Goal: Task Accomplishment & Management: Complete application form

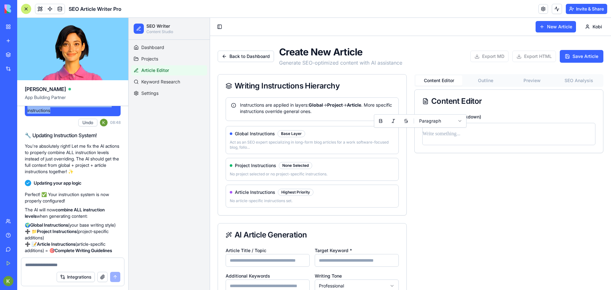
click at [464, 137] on p at bounding box center [509, 134] width 173 height 9
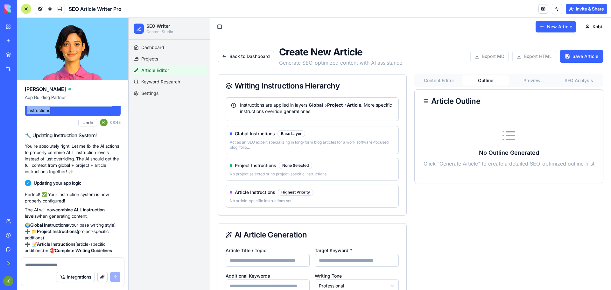
click at [482, 83] on button "Outline" at bounding box center [486, 80] width 47 height 10
click at [442, 80] on button "Content Editor" at bounding box center [439, 80] width 47 height 10
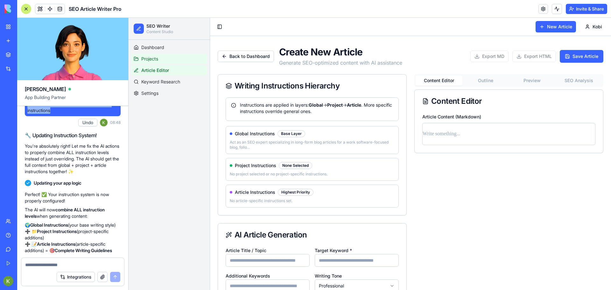
click at [154, 59] on span "Projects" at bounding box center [149, 59] width 17 height 6
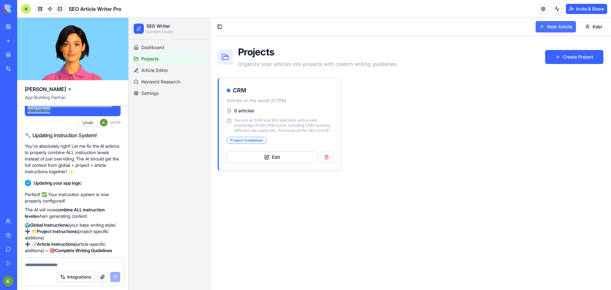
click at [543, 25] on button "New Article" at bounding box center [556, 26] width 40 height 11
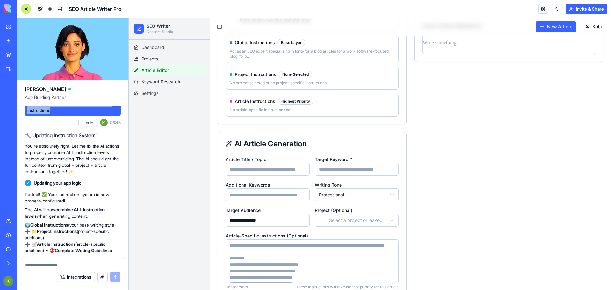
scroll to position [159, 0]
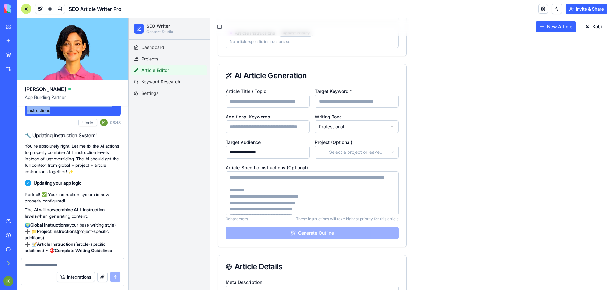
click at [358, 154] on html "**********" at bounding box center [370, 123] width 483 height 528
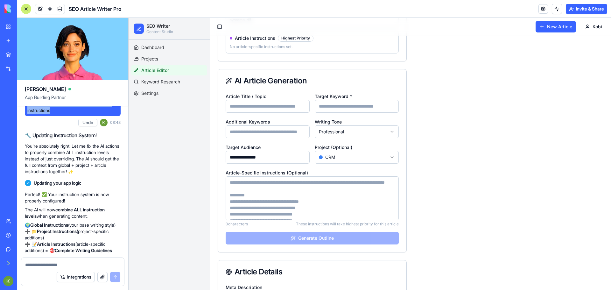
click at [271, 109] on input "Article Title / Topic" at bounding box center [268, 106] width 84 height 13
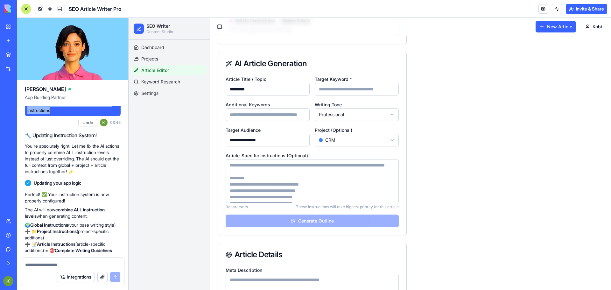
scroll to position [166, 0]
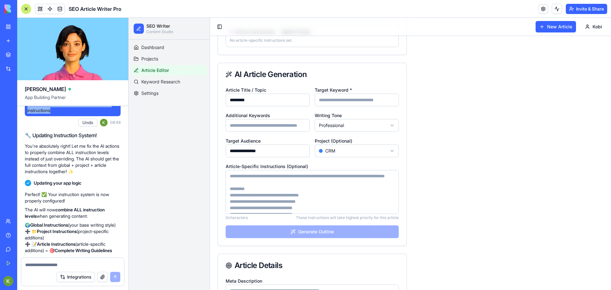
type input "*********"
click at [325, 99] on input "Target Keyword *" at bounding box center [357, 100] width 84 height 13
type input "*********"
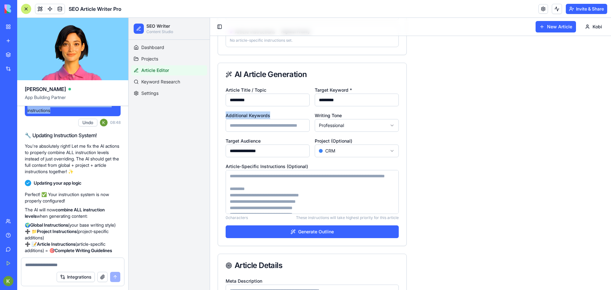
click at [274, 119] on div "Additional Keywords" at bounding box center [268, 121] width 84 height 20
click at [273, 123] on input "Additional Keywords" at bounding box center [268, 125] width 84 height 13
click at [266, 187] on textarea "Article-Specific Instructions (Optional)" at bounding box center [312, 192] width 173 height 44
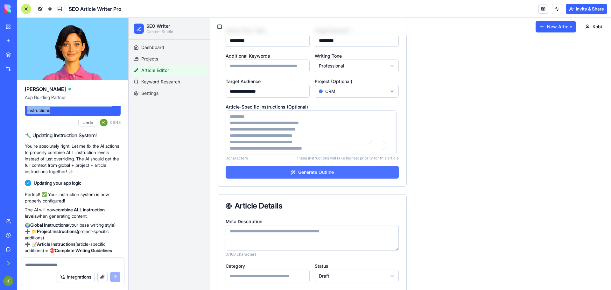
scroll to position [261, 0]
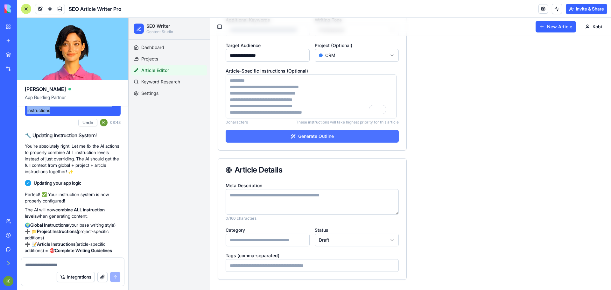
click at [302, 139] on button "Generate Outline" at bounding box center [312, 136] width 173 height 13
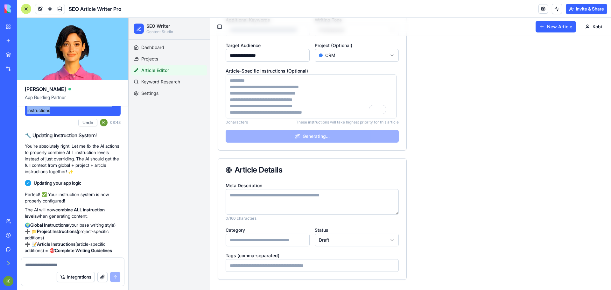
scroll to position [0, 0]
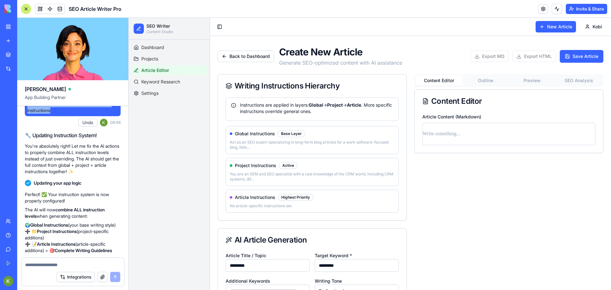
click at [478, 77] on button "Outline" at bounding box center [486, 80] width 47 height 10
type input "**********"
type textarea "**********"
type input "**********"
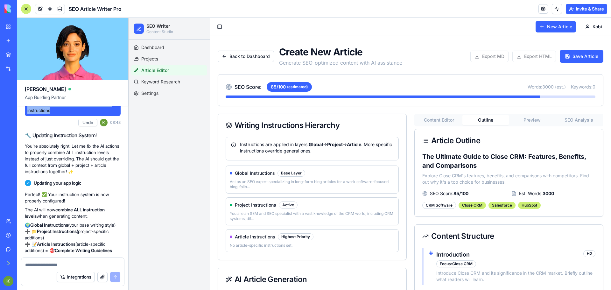
click at [519, 118] on button "Preview" at bounding box center [532, 120] width 47 height 10
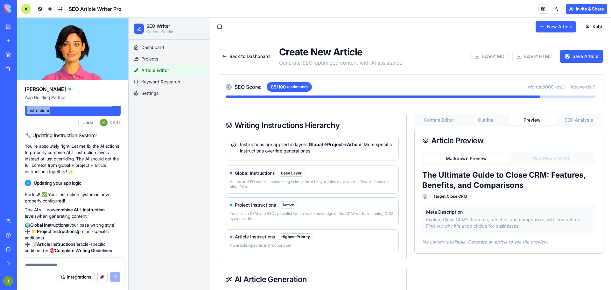
click at [568, 123] on button "SEO Analysis" at bounding box center [579, 120] width 47 height 10
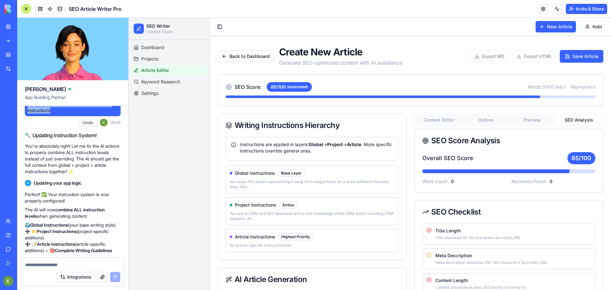
click at [483, 123] on button "Outline" at bounding box center [486, 120] width 47 height 10
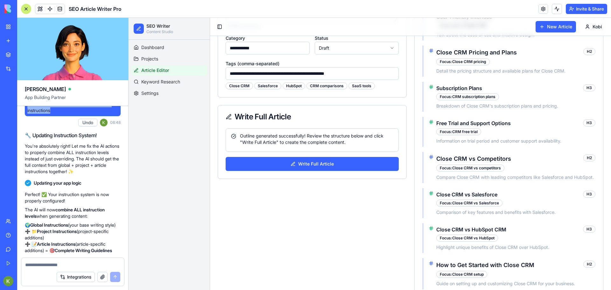
scroll to position [483, 0]
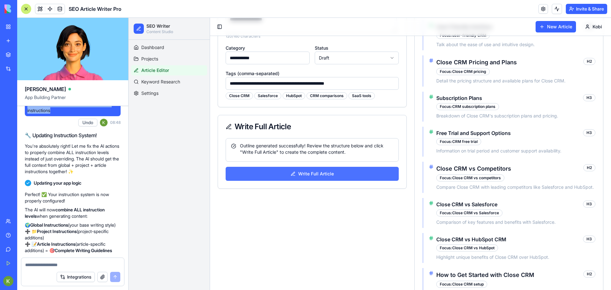
click at [341, 175] on button "Write Full Article" at bounding box center [312, 174] width 173 height 14
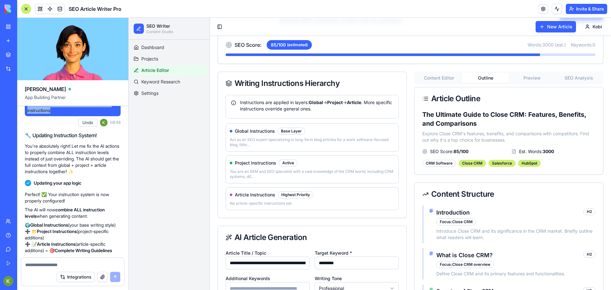
scroll to position [0, 0]
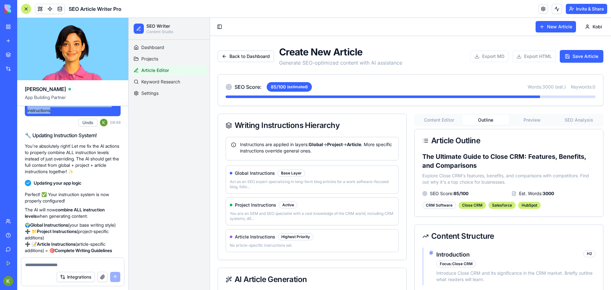
click at [527, 122] on button "Preview" at bounding box center [532, 120] width 47 height 10
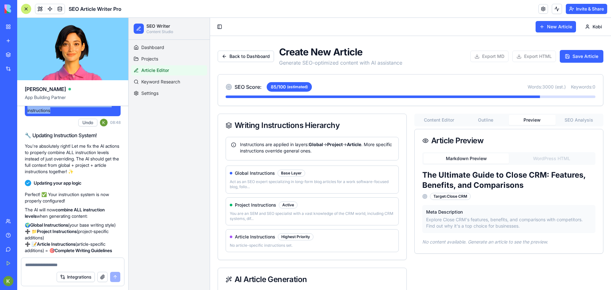
click at [25, 8] on div at bounding box center [26, 9] width 10 height 10
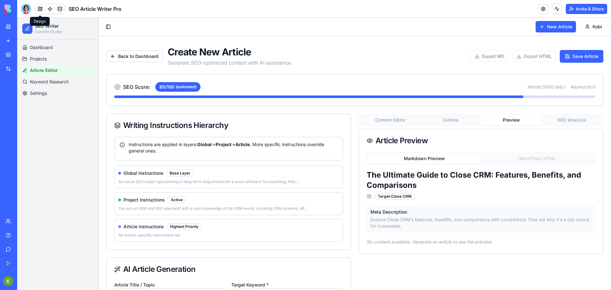
click at [390, 121] on button "Content Editor" at bounding box center [390, 120] width 60 height 10
click at [513, 123] on button "Preview" at bounding box center [511, 120] width 60 height 10
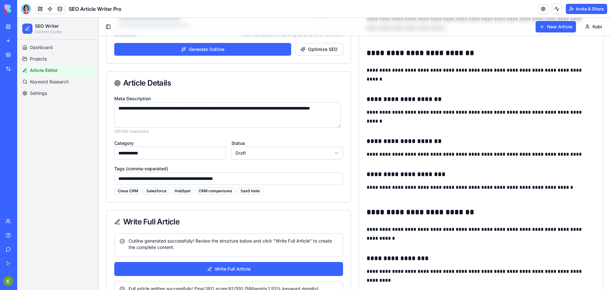
scroll to position [506, 0]
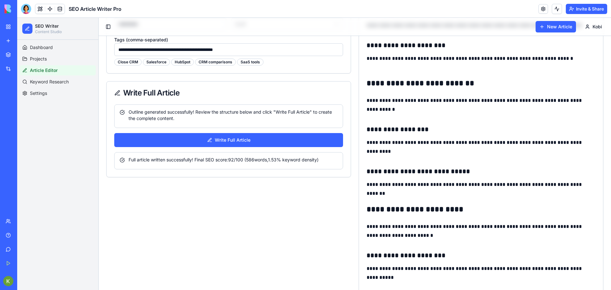
click at [247, 159] on div "Full article written successfully! Final SEO score: 92 /100 ( 586 words, 1.53 %…" at bounding box center [229, 160] width 218 height 6
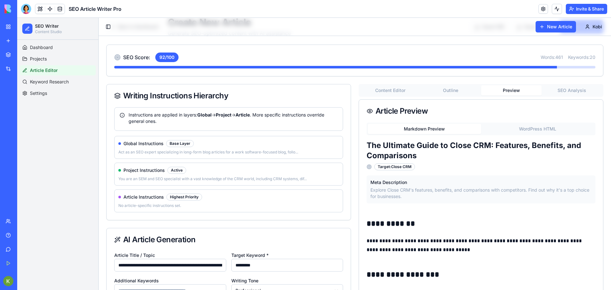
scroll to position [0, 0]
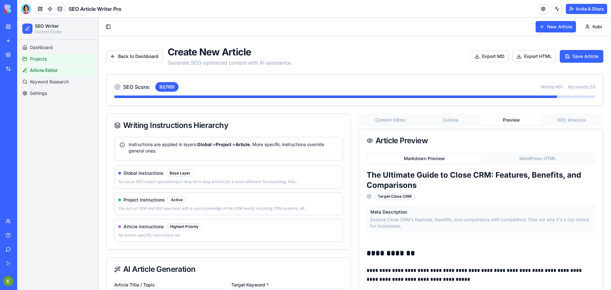
click at [47, 60] on span "Projects" at bounding box center [38, 59] width 17 height 6
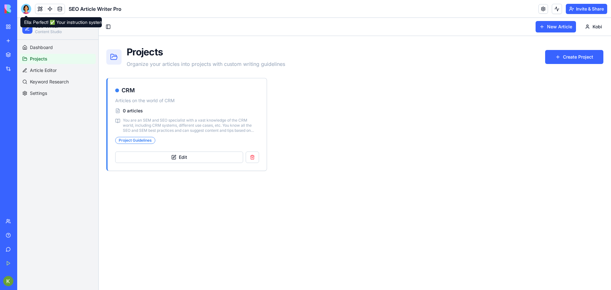
click at [26, 8] on div at bounding box center [26, 9] width 10 height 10
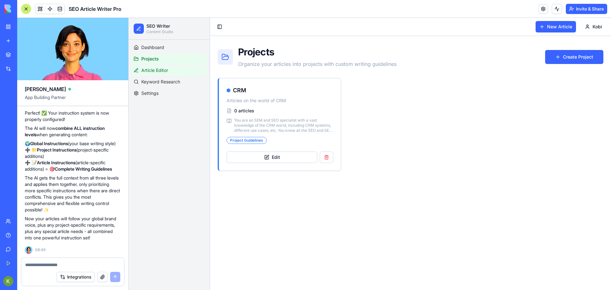
click at [151, 71] on span "Article Editor" at bounding box center [154, 70] width 27 height 6
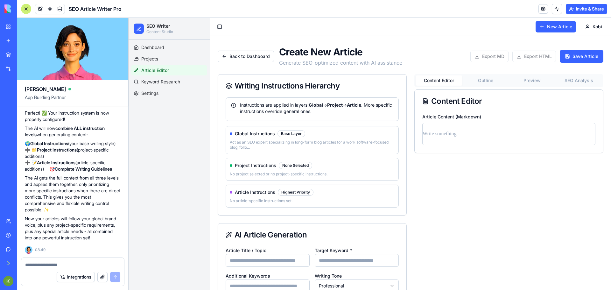
click at [578, 74] on div "**********" at bounding box center [411, 291] width 386 height 490
click at [579, 79] on button "SEO Analysis" at bounding box center [579, 80] width 47 height 10
click at [530, 77] on button "Preview" at bounding box center [532, 80] width 47 height 10
click at [497, 80] on button "Outline" at bounding box center [486, 80] width 47 height 10
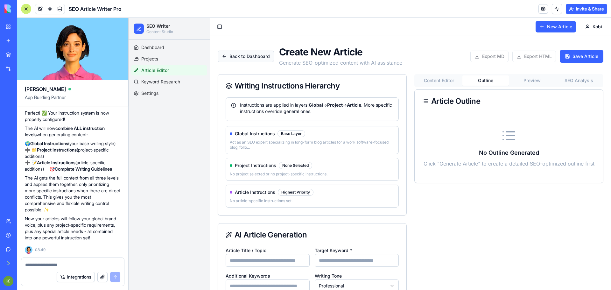
click at [236, 55] on button "Back to Dashboard" at bounding box center [246, 56] width 56 height 11
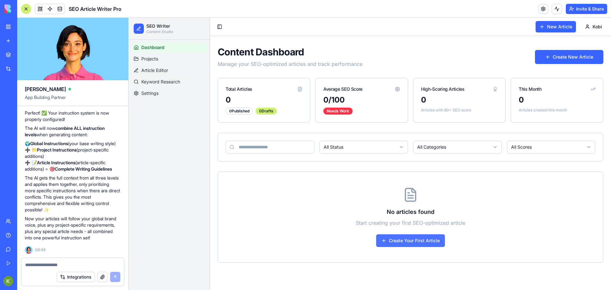
click at [392, 239] on button "Create Your First Article" at bounding box center [410, 240] width 69 height 13
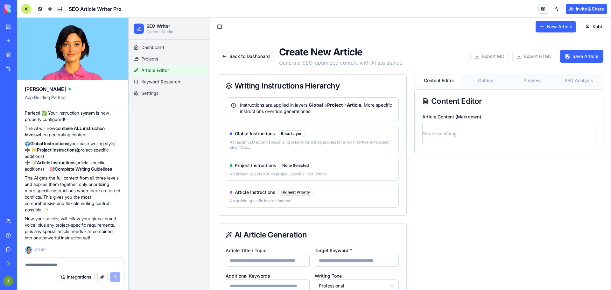
click at [228, 55] on button "Back to Dashboard" at bounding box center [246, 56] width 56 height 11
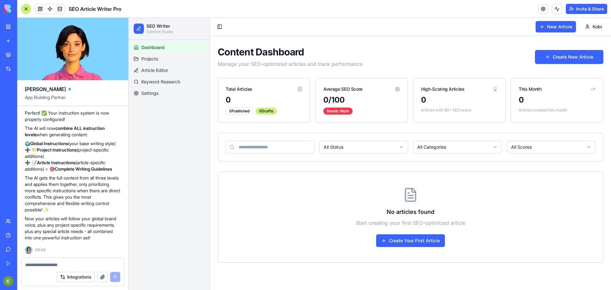
click at [100, 265] on textarea at bounding box center [72, 265] width 95 height 6
type textarea "*"
click at [153, 58] on span "Projects" at bounding box center [149, 59] width 17 height 6
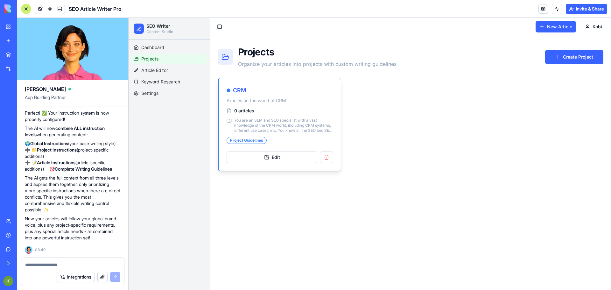
click at [275, 91] on div "CRM" at bounding box center [280, 90] width 107 height 9
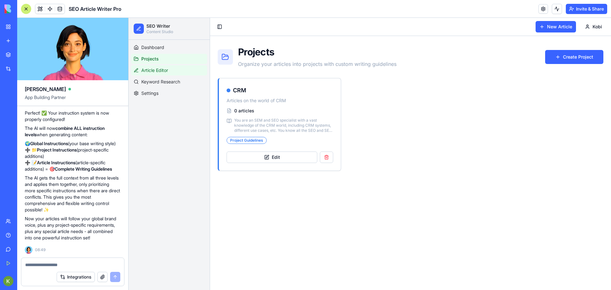
click at [157, 71] on span "Article Editor" at bounding box center [154, 70] width 27 height 6
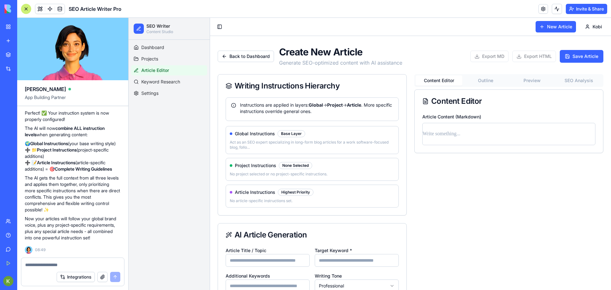
click at [40, 267] on textarea at bounding box center [72, 265] width 95 height 6
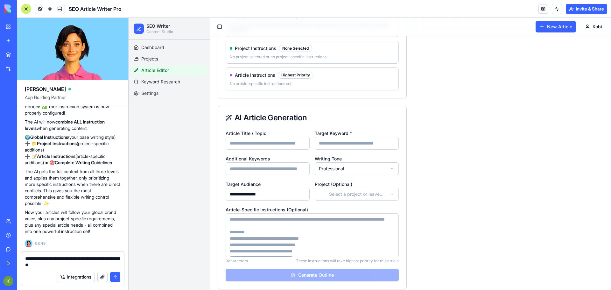
scroll to position [127, 0]
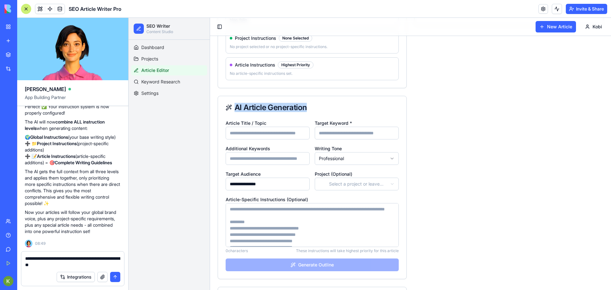
drag, startPoint x: 328, startPoint y: 106, endPoint x: 307, endPoint y: 106, distance: 20.7
click at [307, 106] on div "AI Article Generation" at bounding box center [312, 108] width 173 height 8
copy div "AI Article Generation"
click at [63, 265] on textarea "**********" at bounding box center [72, 261] width 95 height 13
paste textarea "**********"
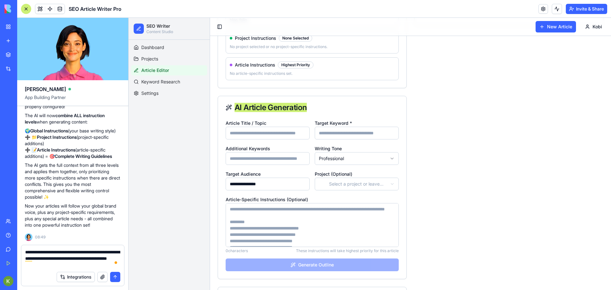
click at [76, 265] on textarea "**********" at bounding box center [72, 258] width 95 height 19
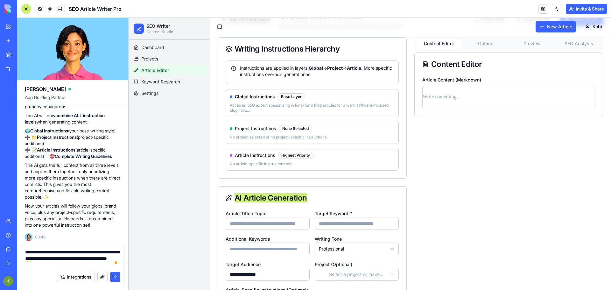
scroll to position [32, 0]
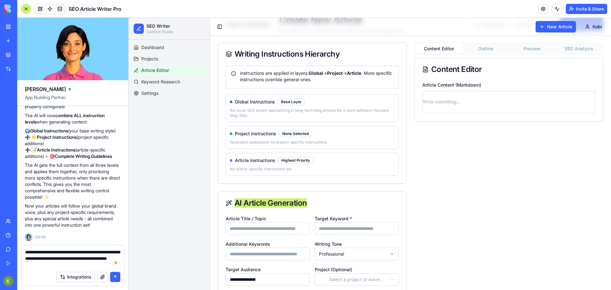
type textarea "**********"
click at [279, 171] on p "No article-specific instructions set." at bounding box center [312, 168] width 165 height 5
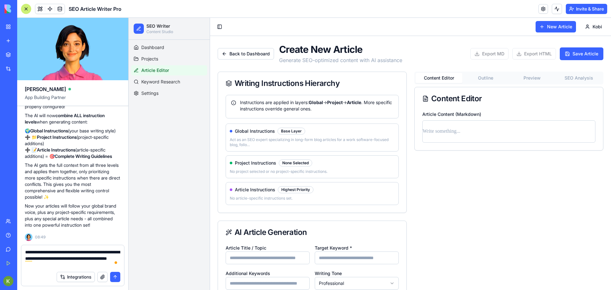
scroll to position [0, 0]
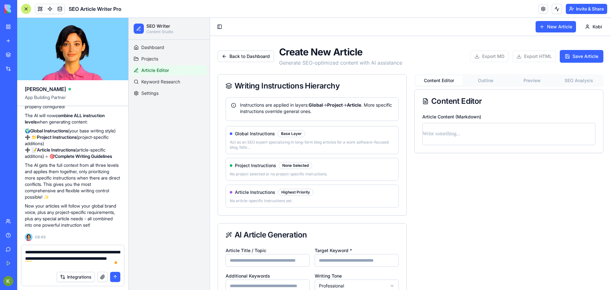
click at [293, 165] on div "None Selected" at bounding box center [295, 165] width 33 height 7
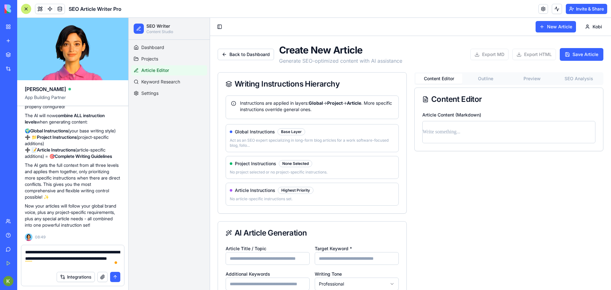
scroll to position [64, 0]
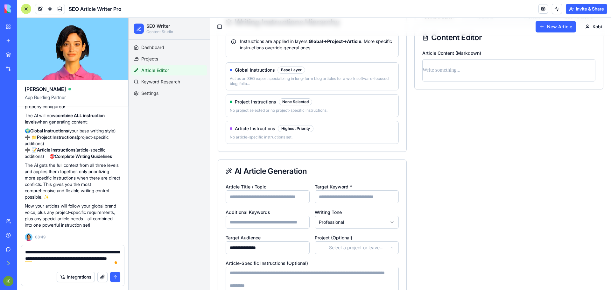
click at [351, 250] on html "**********" at bounding box center [370, 218] width 483 height 528
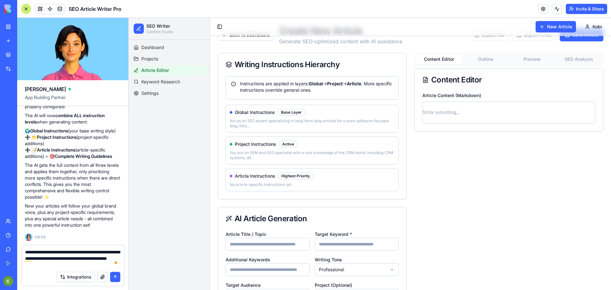
scroll to position [32, 0]
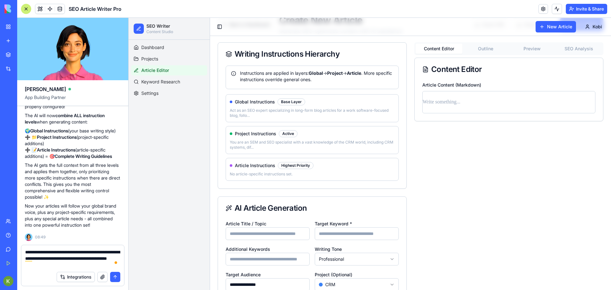
click at [117, 276] on button "submit" at bounding box center [115, 277] width 10 height 10
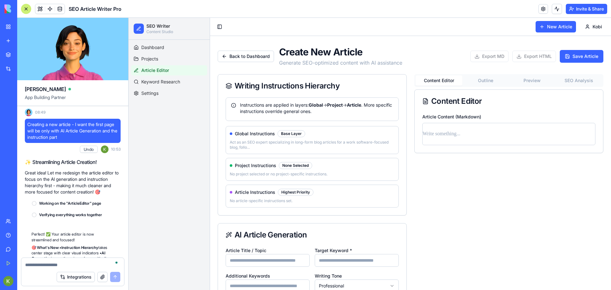
scroll to position [1287, 0]
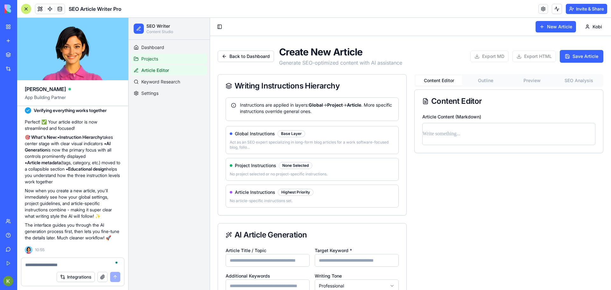
click at [168, 58] on link "Projects" at bounding box center [169, 59] width 76 height 10
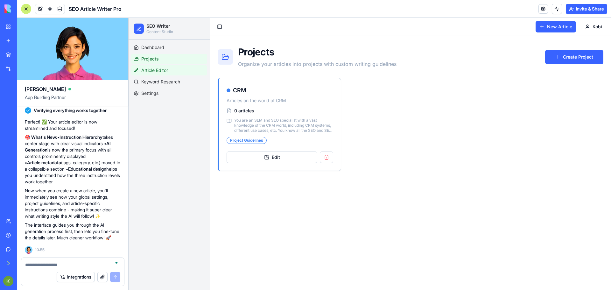
click at [169, 68] on link "Article Editor" at bounding box center [169, 70] width 76 height 10
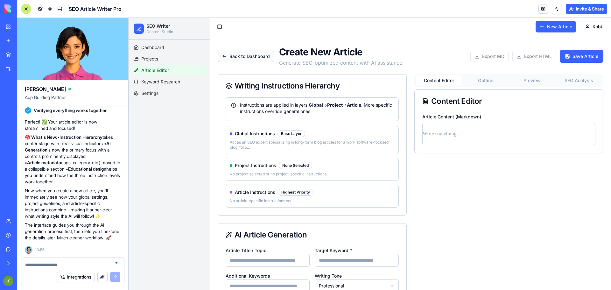
click at [240, 54] on button "Back to Dashboard" at bounding box center [246, 56] width 56 height 11
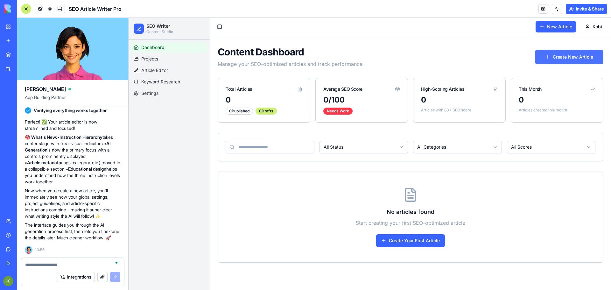
click at [589, 58] on button "Create New Article" at bounding box center [569, 57] width 68 height 14
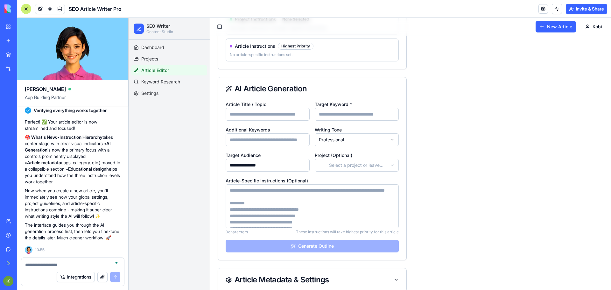
scroll to position [158, 0]
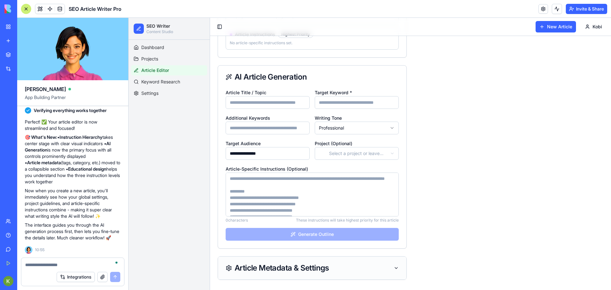
click at [378, 270] on div "Article Metadata & Settings" at bounding box center [312, 268] width 173 height 8
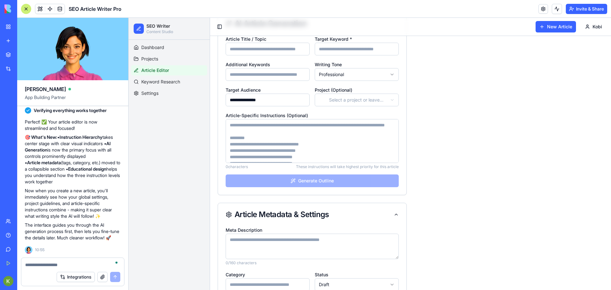
scroll to position [256, 0]
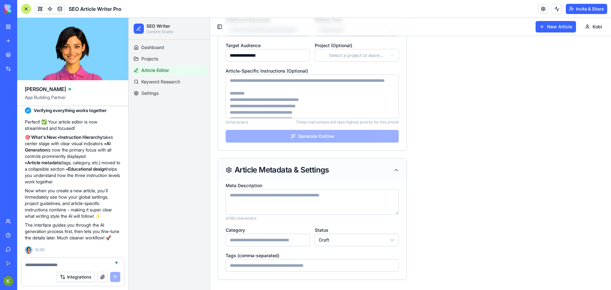
click at [356, 169] on div "Article Metadata & Settings" at bounding box center [312, 170] width 173 height 8
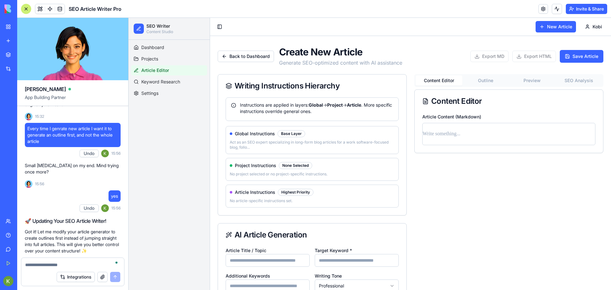
scroll to position [237, 0]
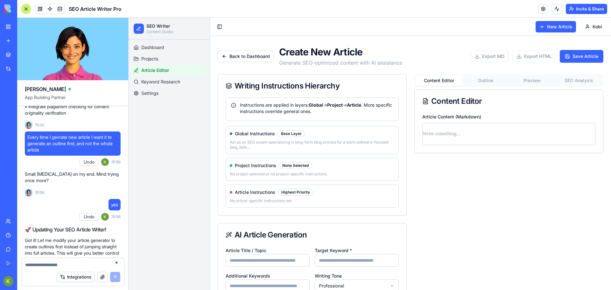
click at [55, 264] on textarea "To enrich screen reader interactions, please activate Accessibility in Grammarl…" at bounding box center [72, 265] width 95 height 6
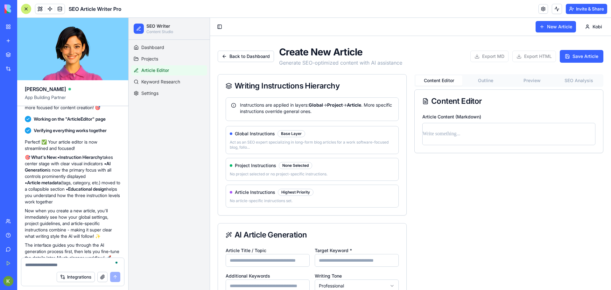
scroll to position [1287, 0]
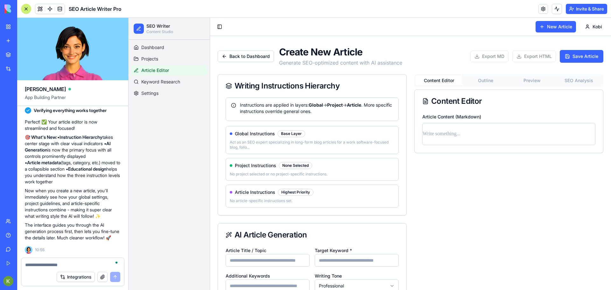
click at [55, 265] on textarea "To enrich screen reader interactions, please activate Accessibility in Grammarl…" at bounding box center [72, 265] width 95 height 6
click at [171, 46] on link "Dashboard" at bounding box center [169, 47] width 76 height 10
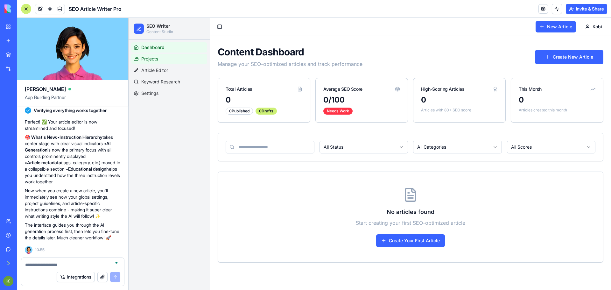
click at [172, 61] on link "Projects" at bounding box center [169, 59] width 76 height 10
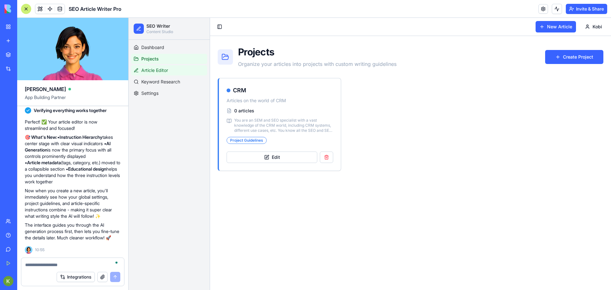
click at [174, 71] on link "Article Editor" at bounding box center [169, 70] width 76 height 10
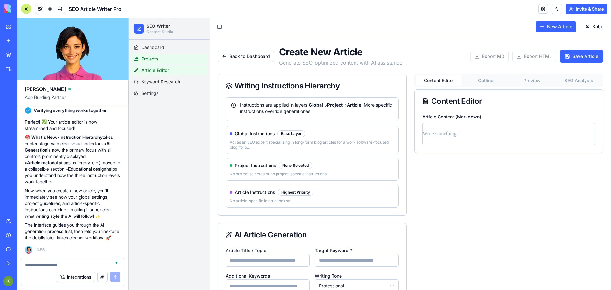
click at [173, 61] on link "Projects" at bounding box center [169, 59] width 76 height 10
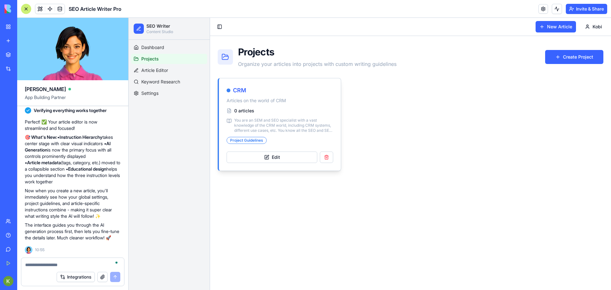
click at [311, 88] on div "CRM" at bounding box center [280, 90] width 107 height 9
click at [228, 85] on div "CRM Articles on the world of CRM" at bounding box center [280, 92] width 122 height 29
click at [240, 92] on h3 "CRM" at bounding box center [239, 90] width 13 height 9
click at [257, 160] on button "Edit" at bounding box center [272, 157] width 91 height 11
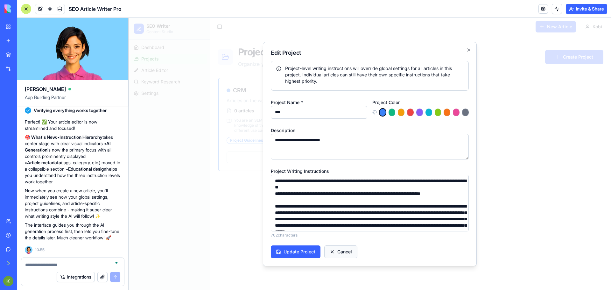
click at [343, 251] on button "Cancel" at bounding box center [340, 251] width 33 height 13
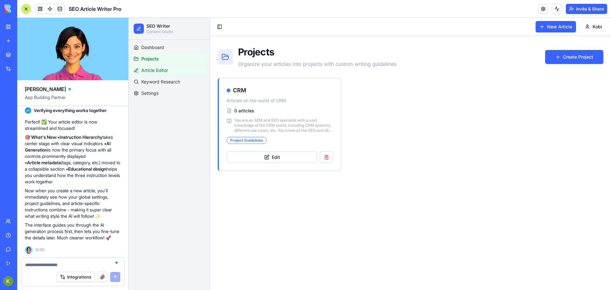
click at [180, 70] on link "Article Editor" at bounding box center [169, 70] width 76 height 10
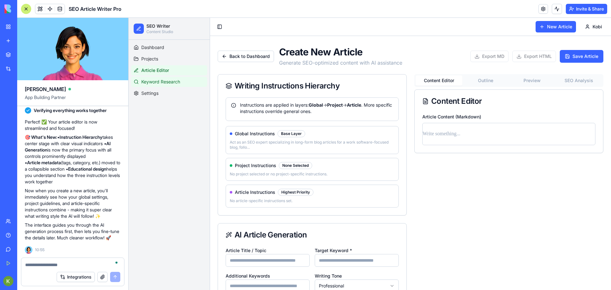
click at [179, 78] on link "Keyword Research" at bounding box center [169, 82] width 76 height 10
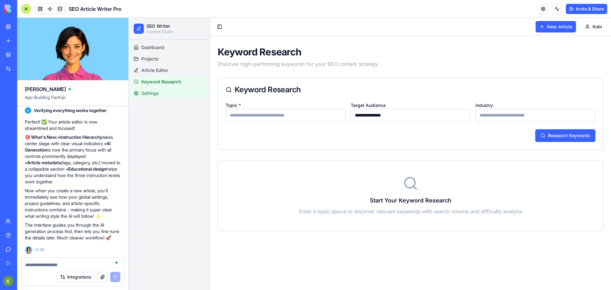
click at [179, 95] on link "Settings" at bounding box center [169, 93] width 76 height 10
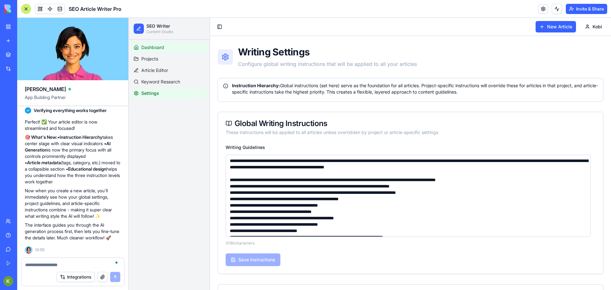
click at [165, 48] on link "Dashboard" at bounding box center [169, 47] width 76 height 10
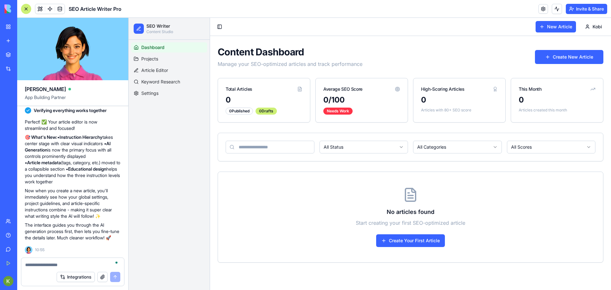
click at [25, 6] on div at bounding box center [26, 9] width 10 height 10
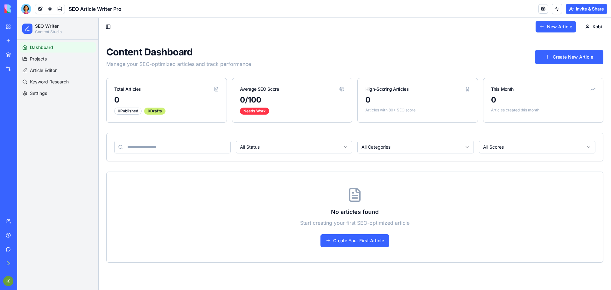
click at [8, 23] on link "My Workspace" at bounding box center [14, 26] width 25 height 13
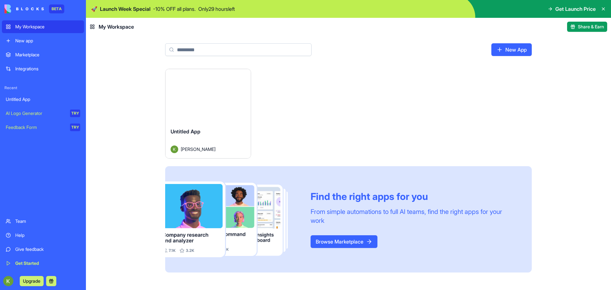
click at [62, 37] on link "New app" at bounding box center [43, 40] width 82 height 13
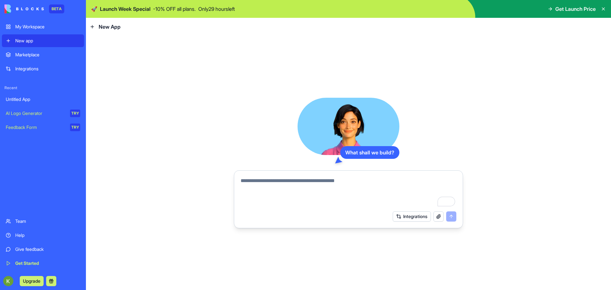
click at [277, 189] on textarea "To enrich screen reader interactions, please activate Accessibility in Grammarl…" at bounding box center [349, 192] width 216 height 31
paste textarea "**********"
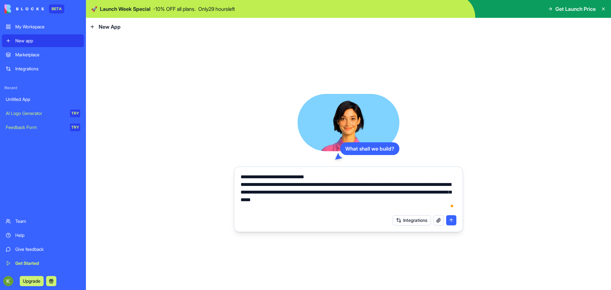
type textarea "**********"
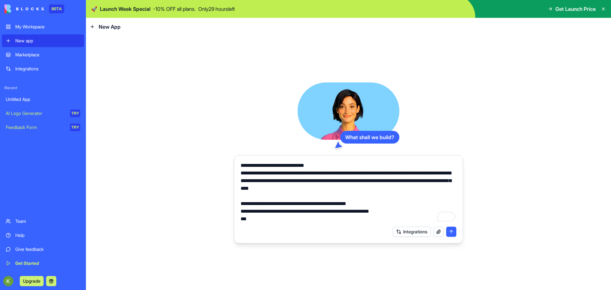
drag, startPoint x: 95, startPoint y: 220, endPoint x: 46, endPoint y: 206, distance: 51.6
click at [262, 223] on div "Integrations" at bounding box center [348, 232] width 223 height 18
click at [262, 218] on textarea "**********" at bounding box center [349, 192] width 216 height 61
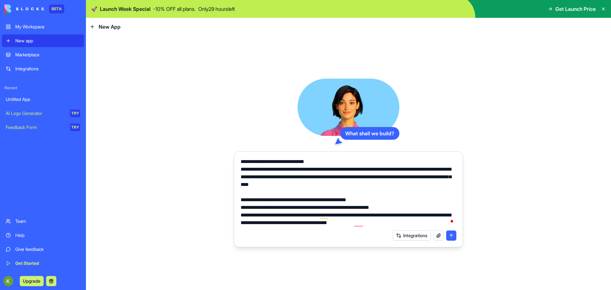
click at [401, 215] on textarea "**********" at bounding box center [349, 192] width 216 height 69
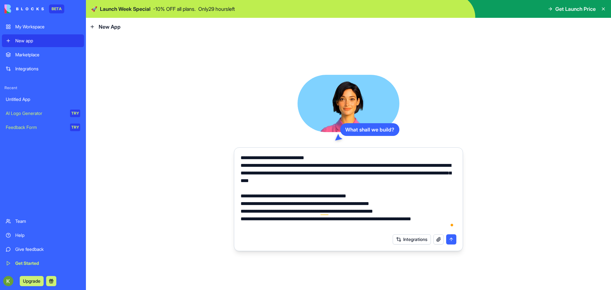
drag, startPoint x: 425, startPoint y: 220, endPoint x: 430, endPoint y: 221, distance: 5.9
click at [430, 221] on textarea "**********" at bounding box center [349, 192] width 216 height 76
click at [277, 226] on textarea "**********" at bounding box center [349, 192] width 216 height 76
click at [308, 228] on textarea "**********" at bounding box center [349, 192] width 216 height 76
click at [356, 228] on textarea "**********" at bounding box center [349, 192] width 216 height 76
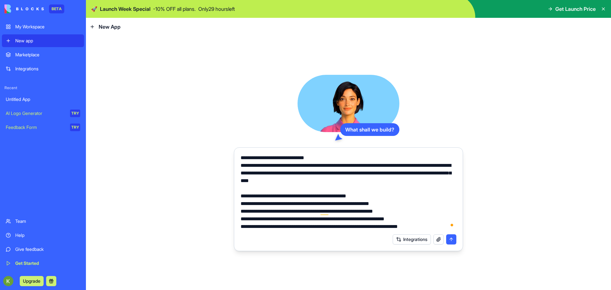
click at [439, 227] on textarea "**********" at bounding box center [349, 192] width 216 height 76
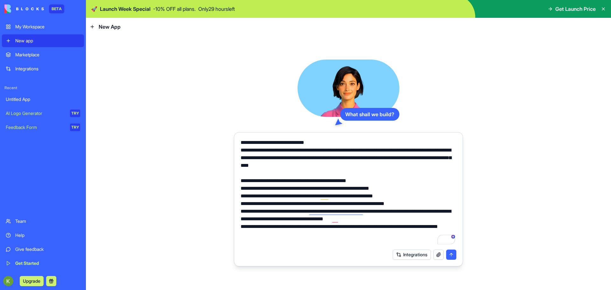
click at [255, 240] on textarea "**********" at bounding box center [349, 192] width 216 height 107
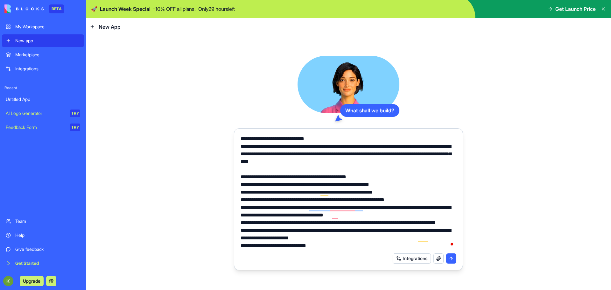
click at [270, 244] on textarea "**********" at bounding box center [349, 192] width 216 height 115
click at [330, 246] on textarea "**********" at bounding box center [349, 192] width 216 height 115
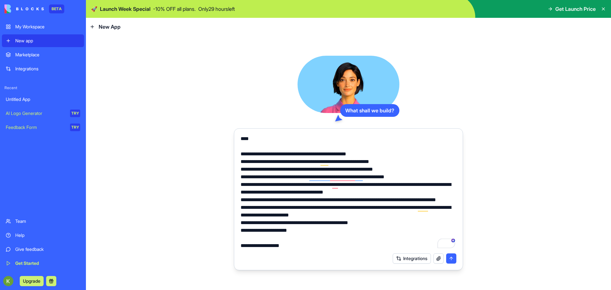
click at [264, 229] on textarea "To enrich screen reader interactions, please activate Accessibility in Grammarl…" at bounding box center [349, 192] width 216 height 115
click at [248, 231] on textarea "To enrich screen reader interactions, please activate Accessibility in Grammarl…" at bounding box center [349, 192] width 216 height 115
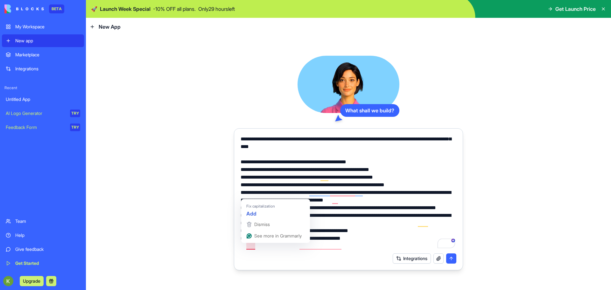
click at [247, 247] on textarea "To enrich screen reader interactions, please activate Accessibility in Grammarl…" at bounding box center [349, 192] width 216 height 115
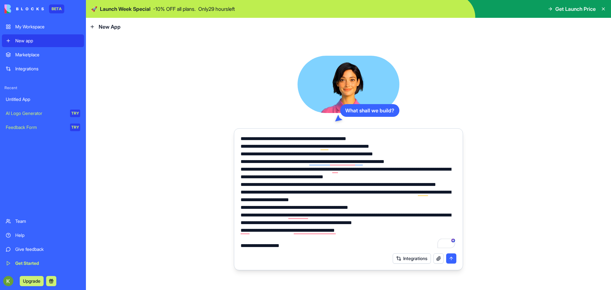
drag, startPoint x: 310, startPoint y: 245, endPoint x: 239, endPoint y: 234, distance: 72.0
click at [239, 234] on div at bounding box center [348, 190] width 223 height 118
click at [280, 244] on textarea "To enrich screen reader interactions, please activate Accessibility in Grammarl…" at bounding box center [349, 192] width 216 height 115
click at [290, 247] on textarea "To enrich screen reader interactions, please activate Accessibility in Grammarl…" at bounding box center [349, 192] width 216 height 115
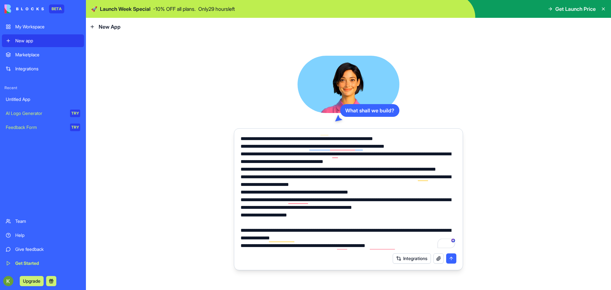
type textarea "**********"
click at [448, 258] on button "submit" at bounding box center [451, 258] width 10 height 10
click at [451, 259] on button "submit" at bounding box center [451, 258] width 10 height 10
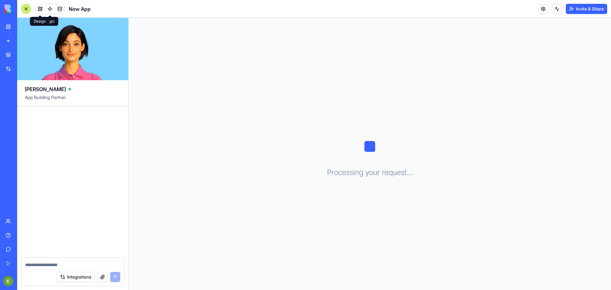
click at [42, 5] on button at bounding box center [40, 9] width 10 height 10
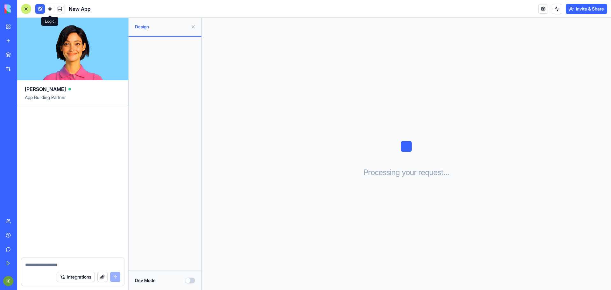
click at [50, 8] on link at bounding box center [50, 9] width 10 height 10
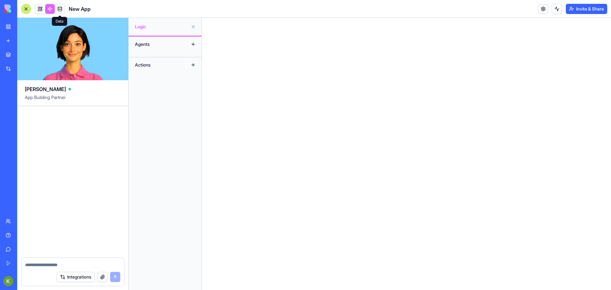
click at [62, 8] on link at bounding box center [60, 9] width 10 height 10
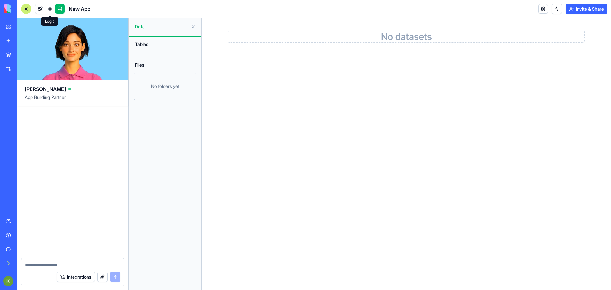
click at [50, 8] on link at bounding box center [50, 9] width 10 height 10
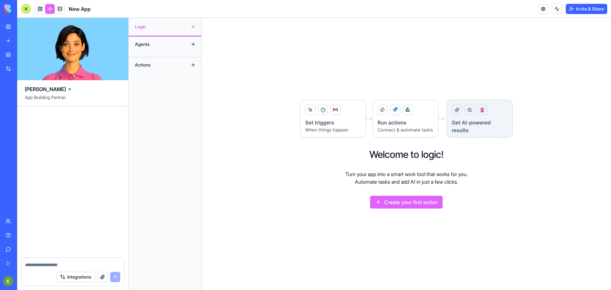
click at [37, 9] on link at bounding box center [40, 9] width 10 height 10
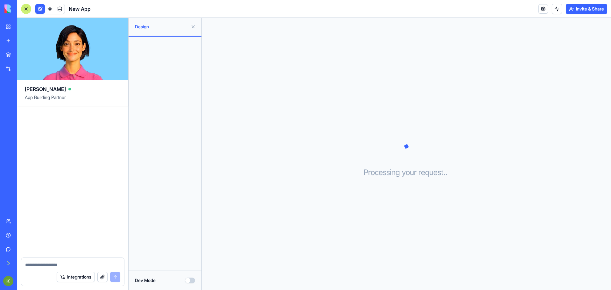
click at [5, 30] on link "My Workspace" at bounding box center [14, 26] width 25 height 13
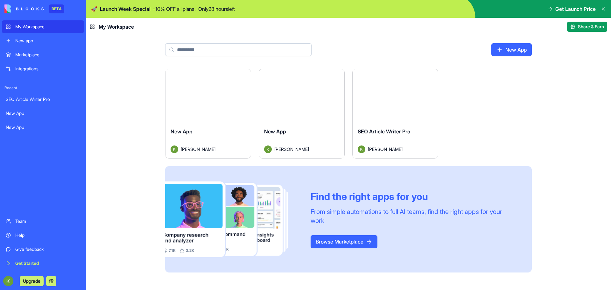
click at [215, 108] on div "Launch" at bounding box center [208, 95] width 85 height 53
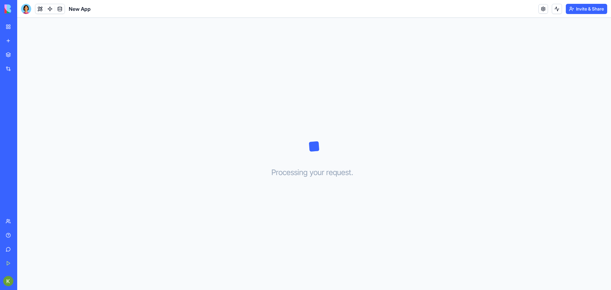
click at [24, 10] on div at bounding box center [26, 9] width 10 height 10
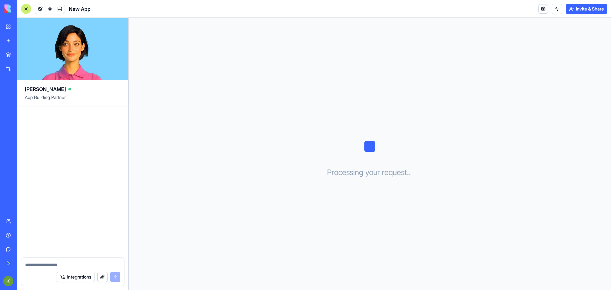
click at [42, 265] on textarea at bounding box center [72, 265] width 95 height 6
click at [8, 263] on link "Get Started" at bounding box center [14, 263] width 25 height 13
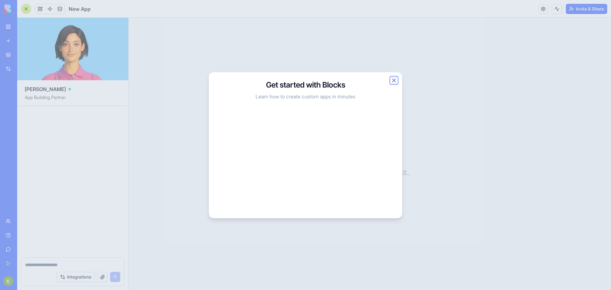
click at [394, 80] on button "Close" at bounding box center [394, 80] width 6 height 6
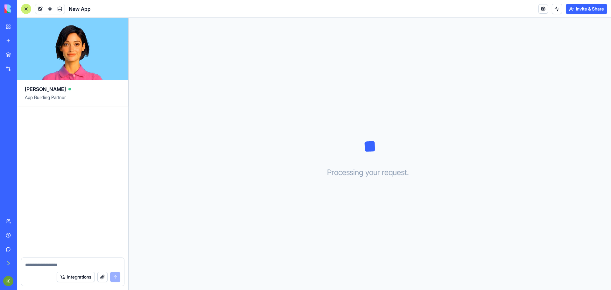
click at [70, 265] on textarea at bounding box center [72, 265] width 95 height 6
click at [545, 11] on link at bounding box center [544, 9] width 10 height 10
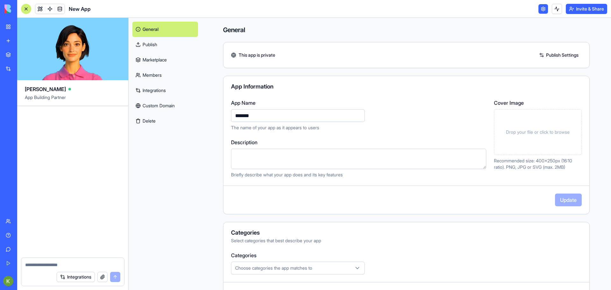
click at [168, 54] on link "Marketplace" at bounding box center [165, 59] width 66 height 15
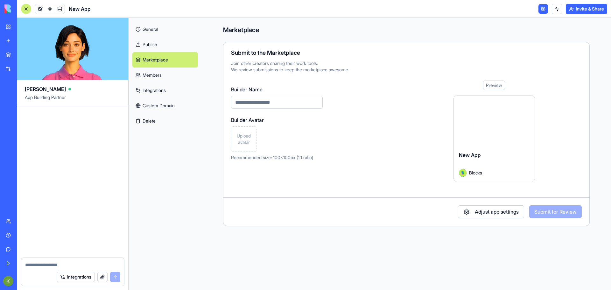
click at [168, 77] on link "Members" at bounding box center [165, 74] width 66 height 15
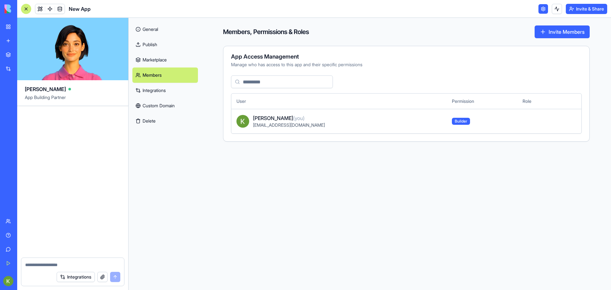
click at [168, 91] on link "Integrations" at bounding box center [165, 90] width 66 height 15
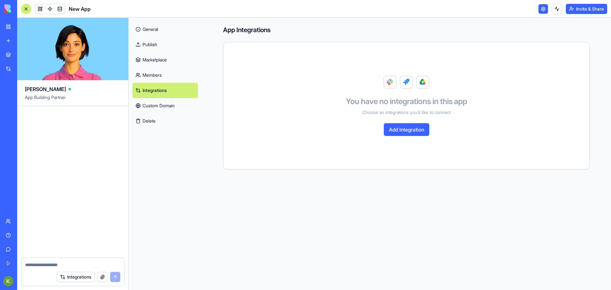
click at [159, 25] on link "General" at bounding box center [165, 29] width 66 height 15
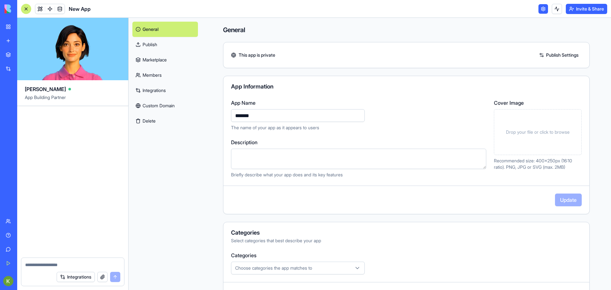
click at [546, 10] on link at bounding box center [544, 9] width 10 height 10
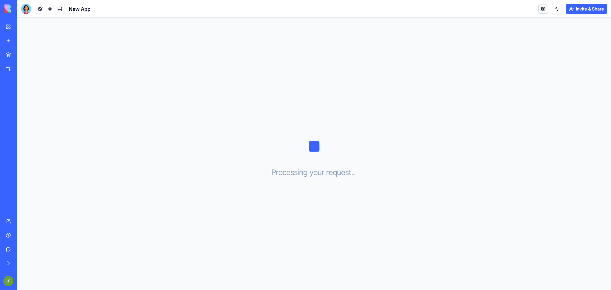
click at [24, 12] on div at bounding box center [26, 9] width 10 height 10
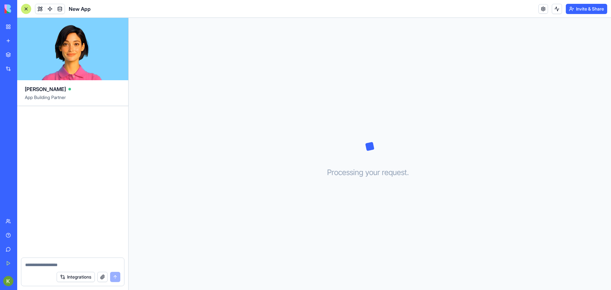
click at [57, 266] on textarea at bounding box center [72, 265] width 95 height 6
type textarea "**********"
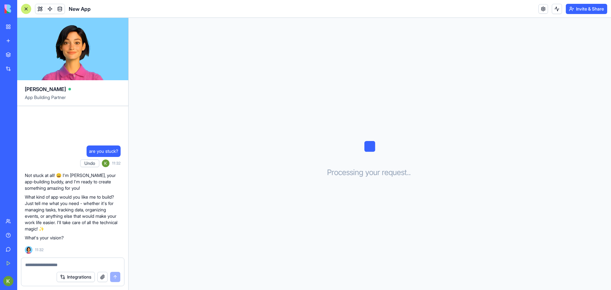
click at [27, 7] on div at bounding box center [26, 9] width 10 height 10
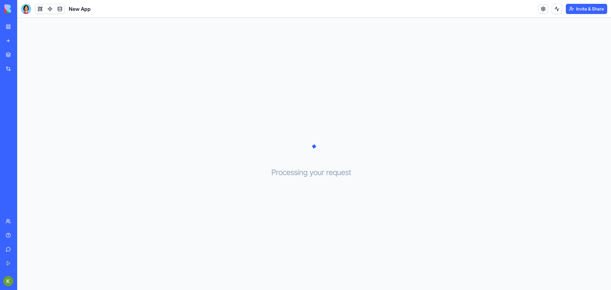
click at [21, 113] on div "New App" at bounding box center [15, 113] width 18 height 6
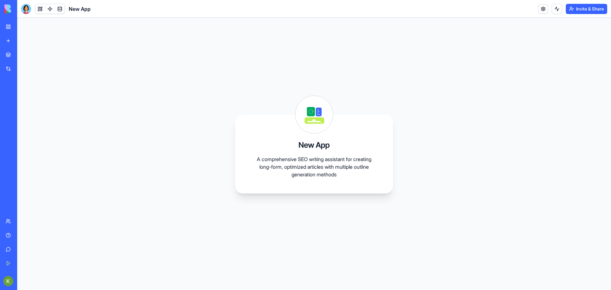
click at [25, 9] on div at bounding box center [26, 9] width 10 height 10
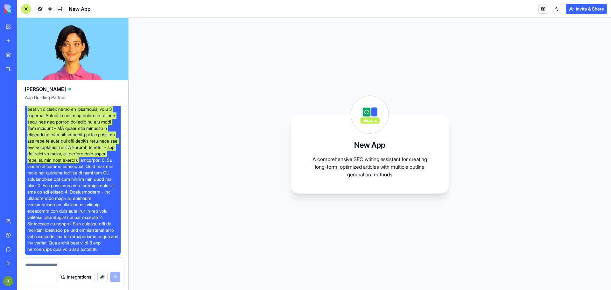
scroll to position [95, 0]
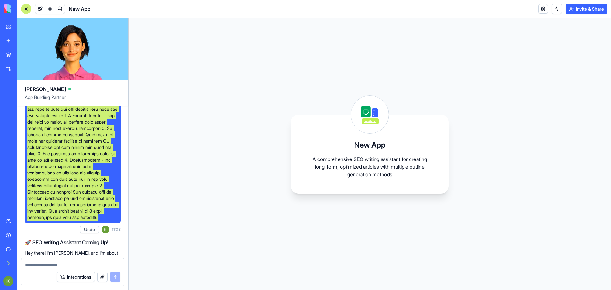
drag, startPoint x: 27, startPoint y: 116, endPoint x: 116, endPoint y: 224, distance: 139.6
click at [116, 221] on span at bounding box center [72, 119] width 91 height 204
copy span "You are my SEO writing assistant. Your job is to create long, well-structured a…"
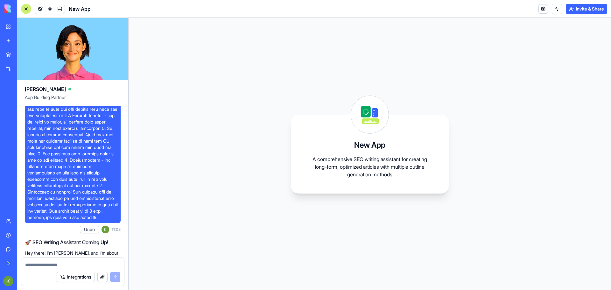
click at [367, 111] on icon at bounding box center [365, 111] width 5 height 5
click at [367, 111] on icon at bounding box center [367, 112] width 4 height 4
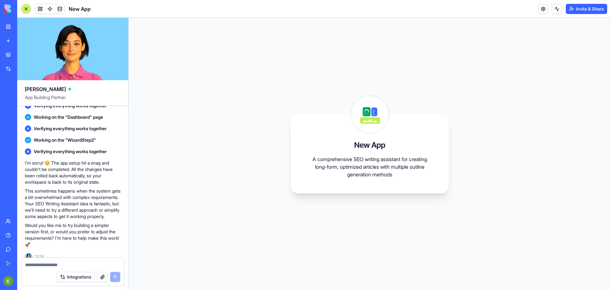
scroll to position [472, 0]
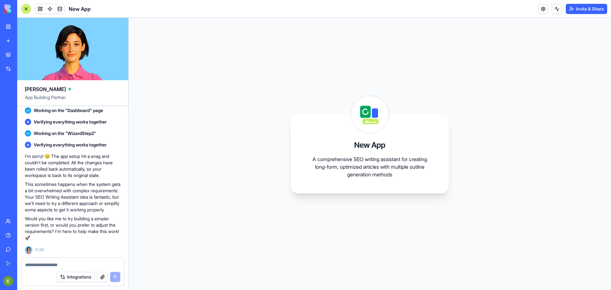
click at [59, 266] on textarea at bounding box center [72, 265] width 95 height 6
click at [54, 265] on textarea at bounding box center [72, 265] width 95 height 6
type textarea "**********"
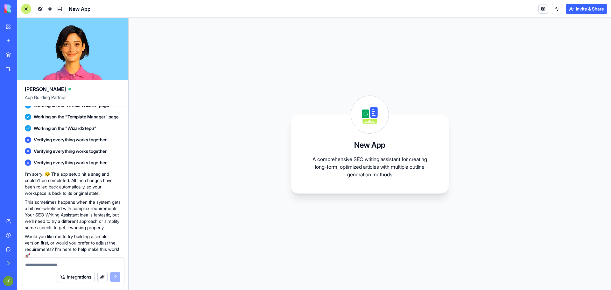
scroll to position [802, 0]
